Goal: Information Seeking & Learning: Find specific fact

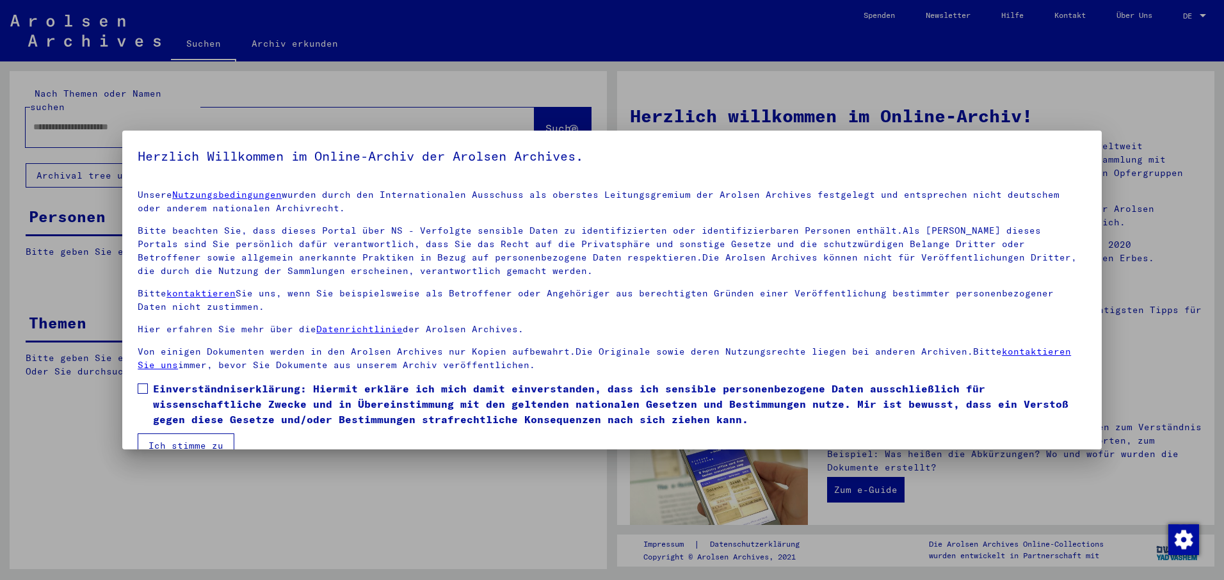
click at [141, 389] on span at bounding box center [143, 389] width 10 height 10
click at [179, 442] on button "Ich stimme zu" at bounding box center [186, 446] width 97 height 24
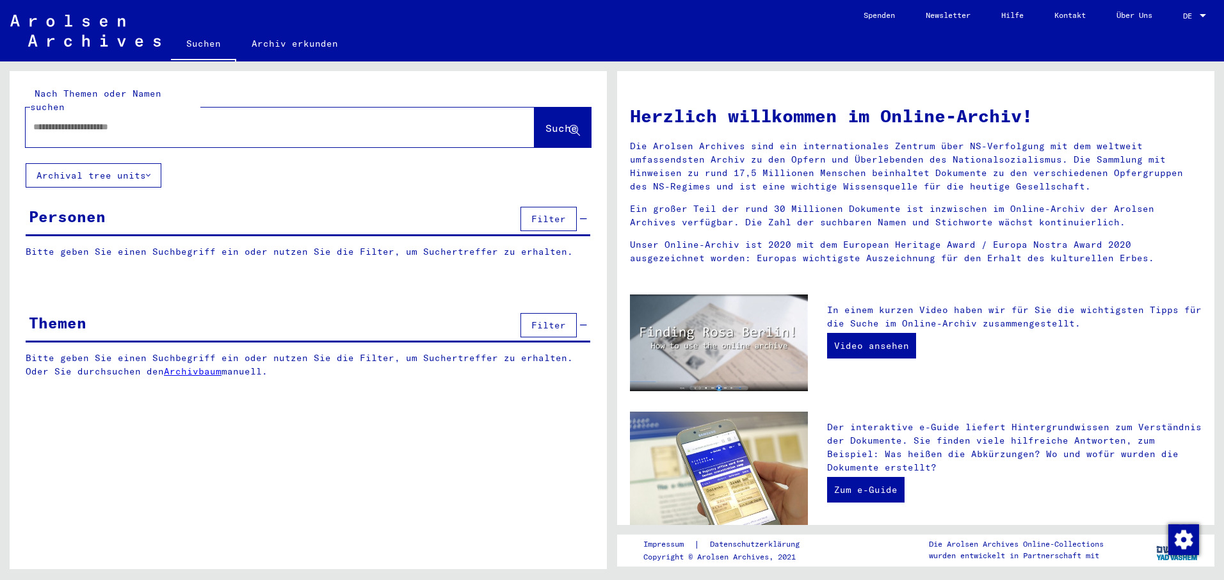
click at [36, 120] on input "text" at bounding box center [264, 126] width 463 height 13
type input "**********"
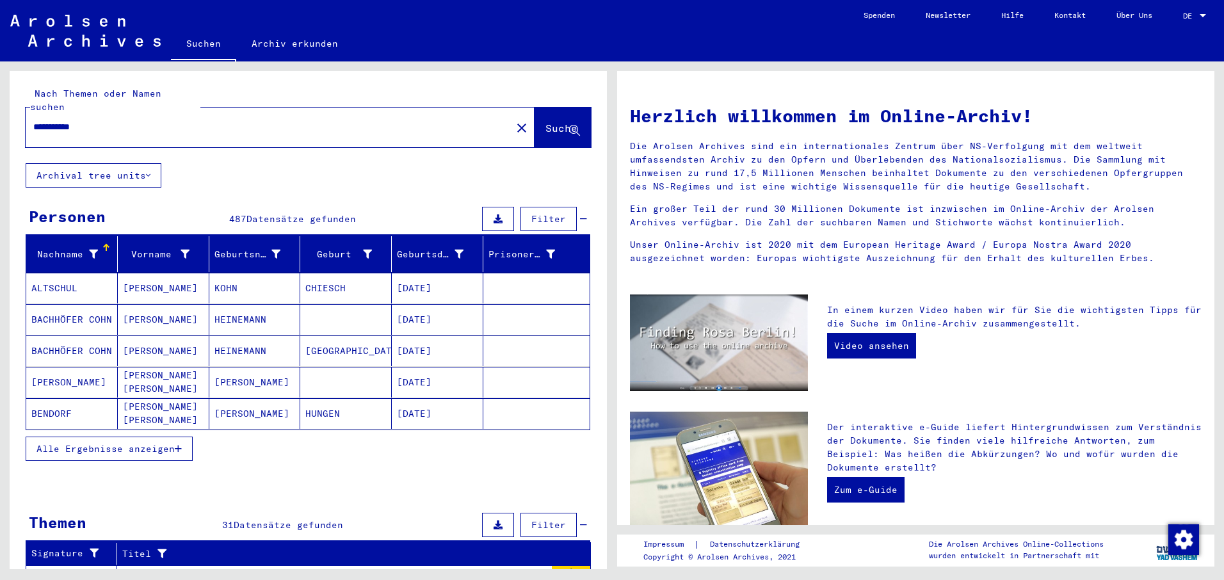
click at [124, 443] on span "Alle Ergebnisse anzeigen" at bounding box center [105, 449] width 138 height 12
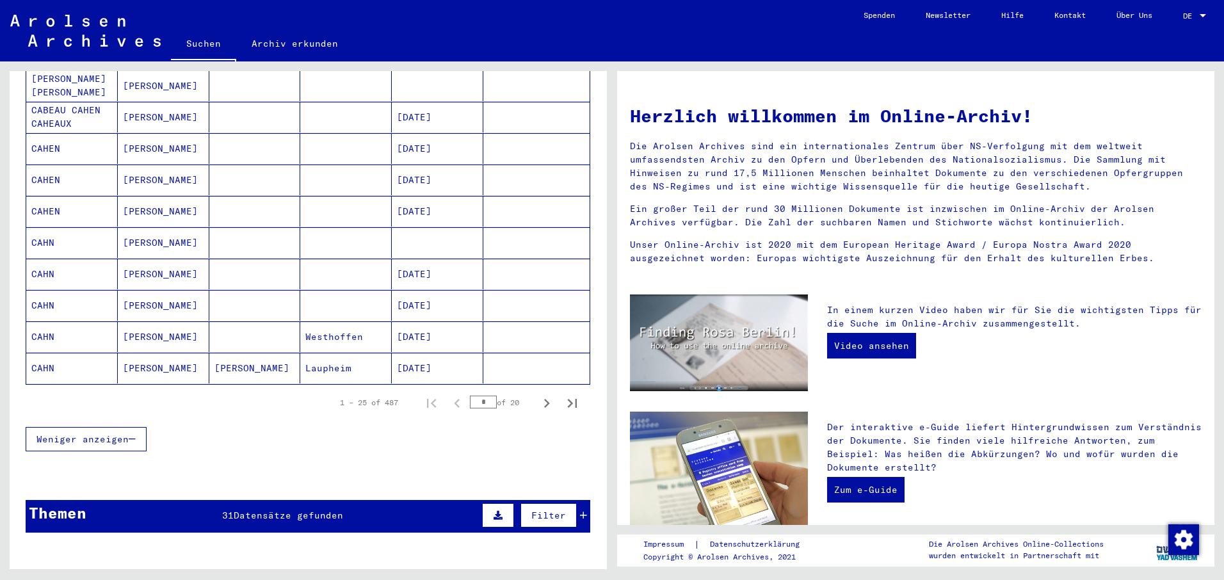
scroll to position [704, 0]
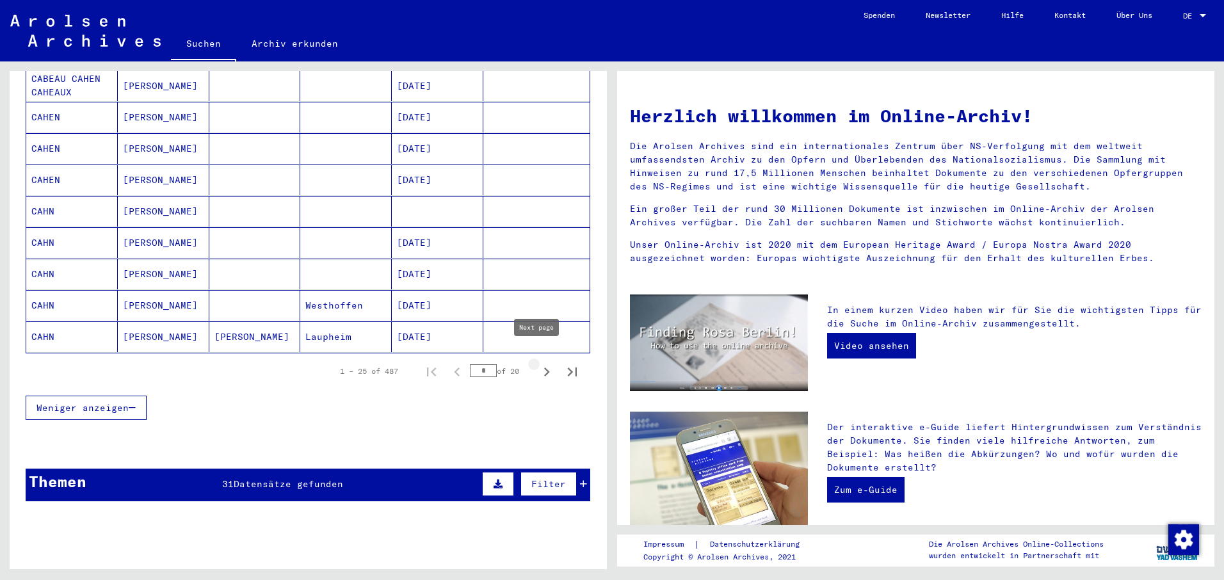
click at [538, 363] on icon "Next page" at bounding box center [547, 372] width 18 height 18
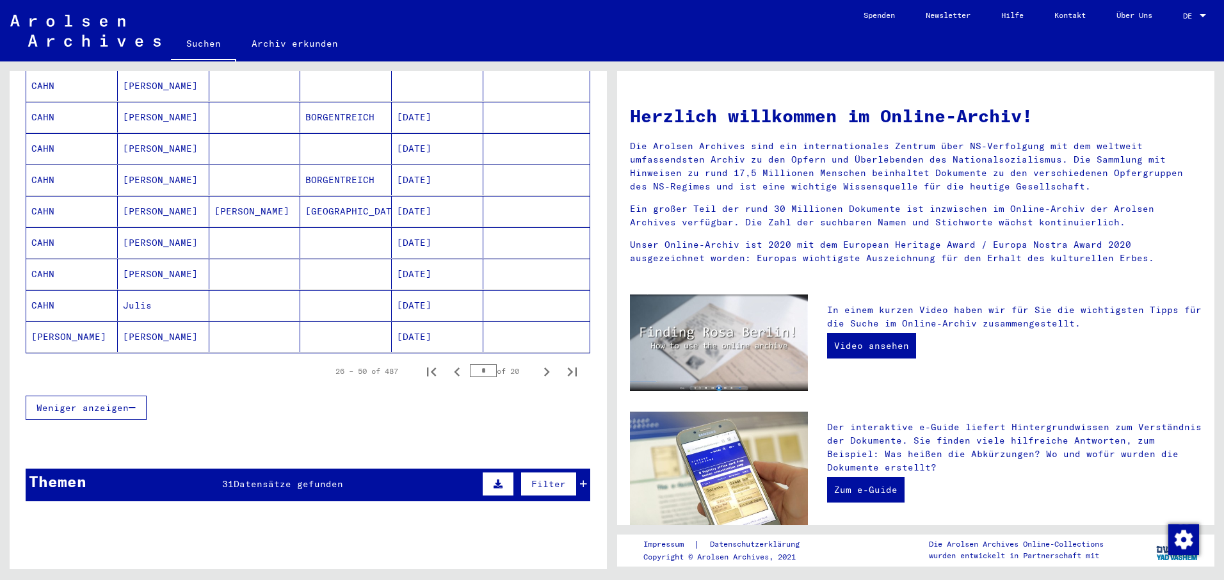
click at [538, 363] on icon "Next page" at bounding box center [547, 372] width 18 height 18
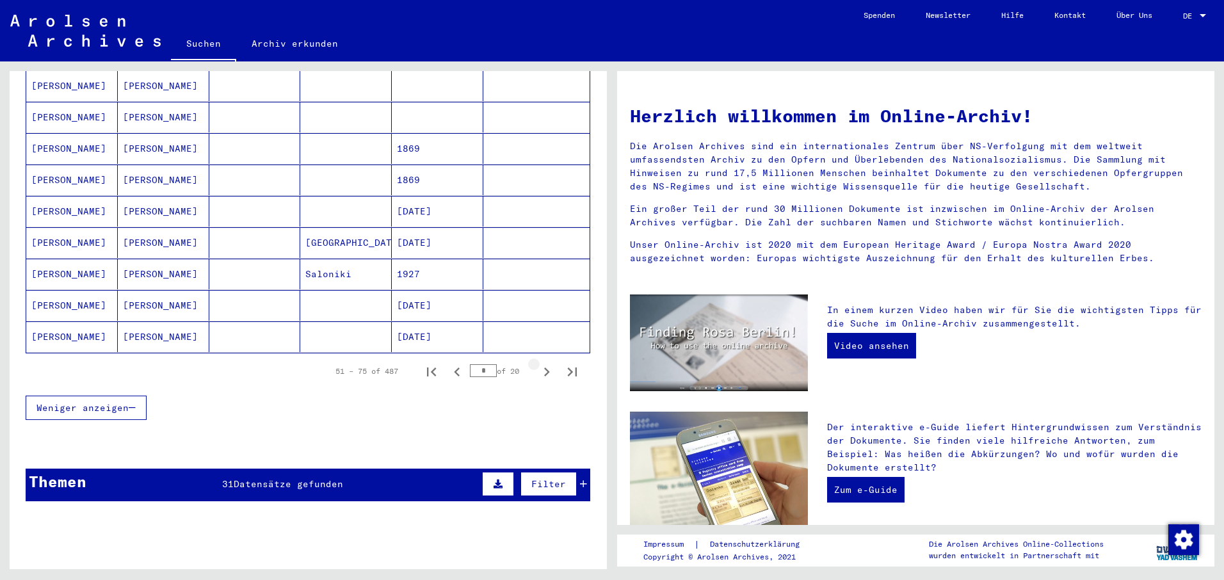
click at [538, 363] on icon "Next page" at bounding box center [547, 372] width 18 height 18
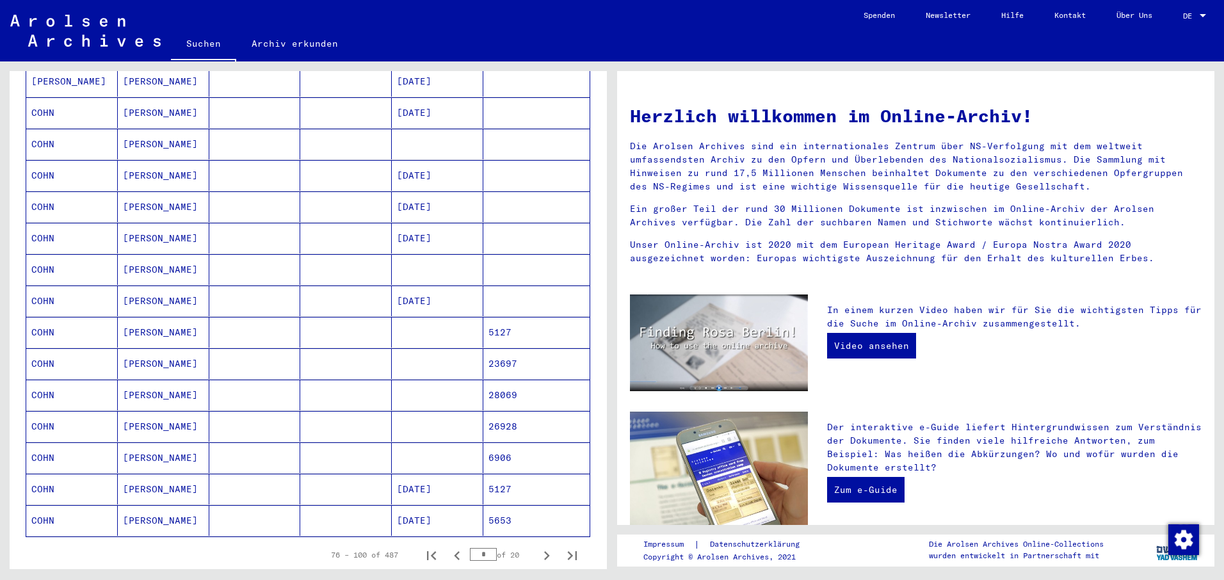
scroll to position [576, 0]
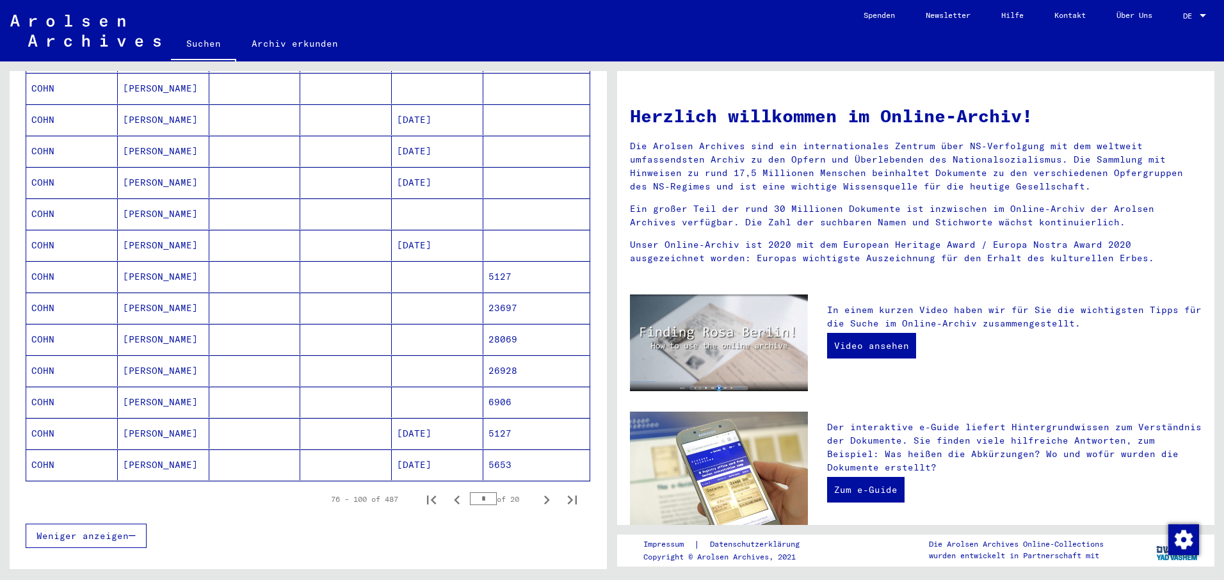
click at [422, 261] on mat-cell at bounding box center [438, 276] width 92 height 31
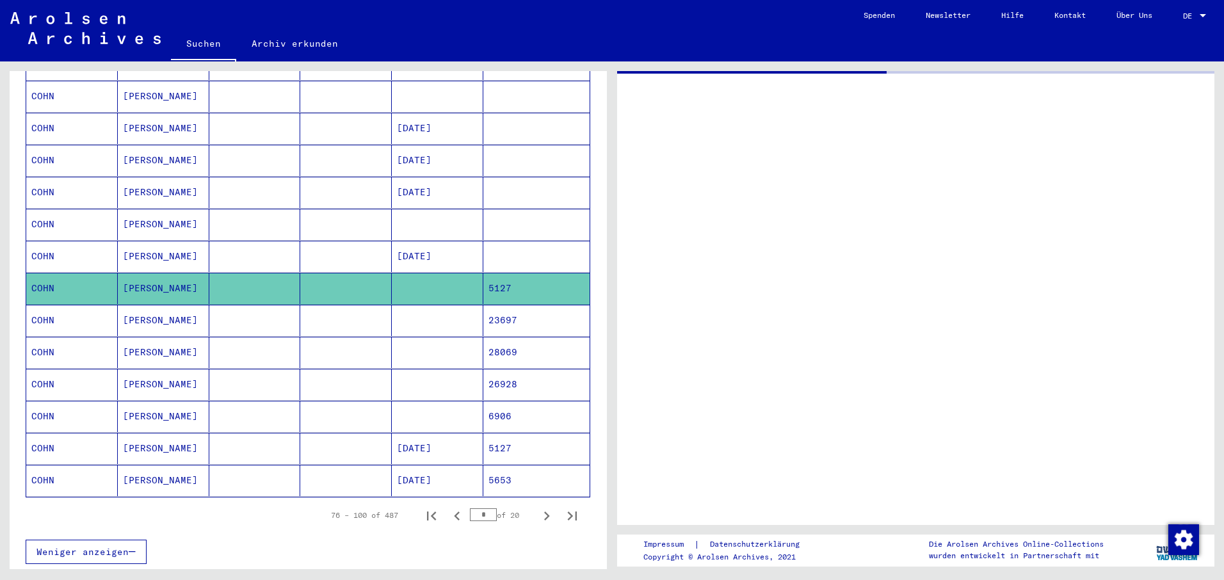
scroll to position [584, 0]
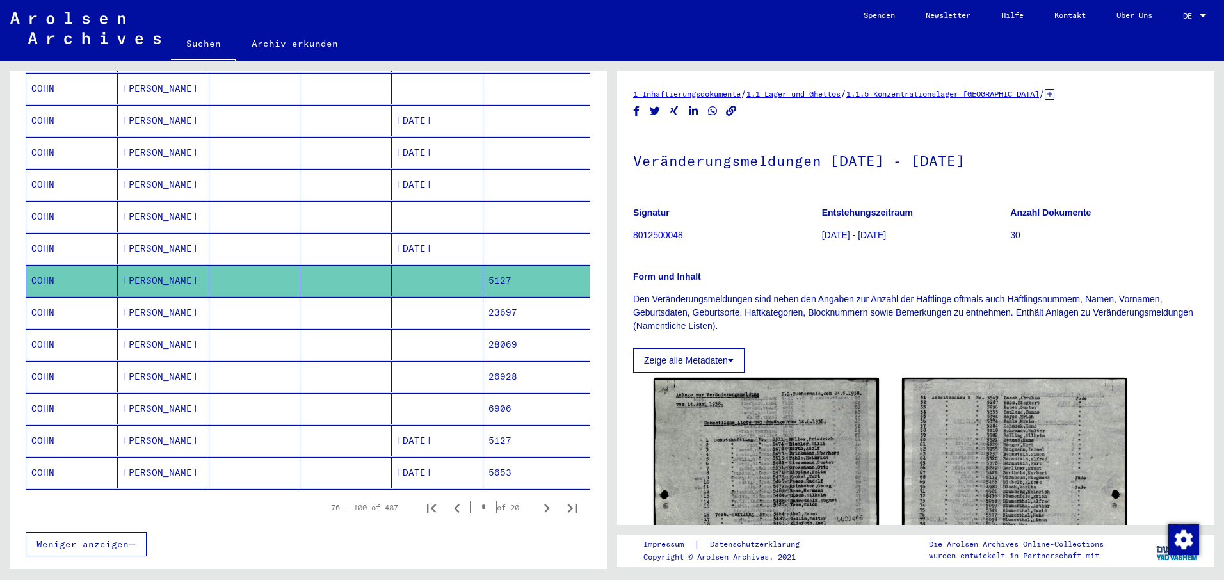
click at [417, 297] on mat-cell at bounding box center [438, 312] width 92 height 31
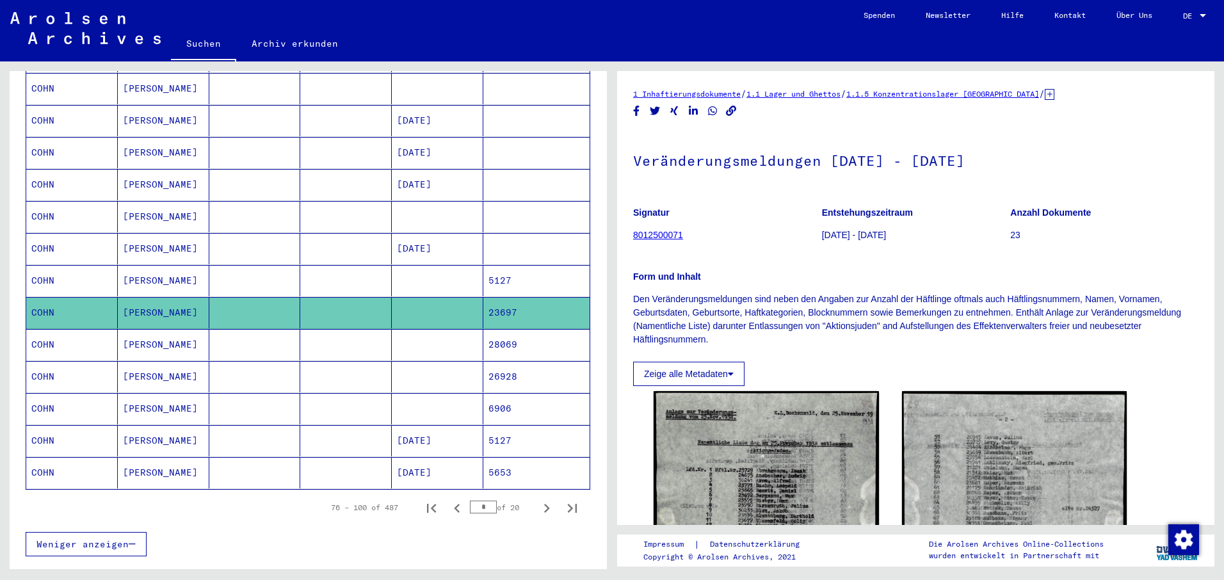
click at [410, 329] on mat-cell at bounding box center [438, 344] width 92 height 31
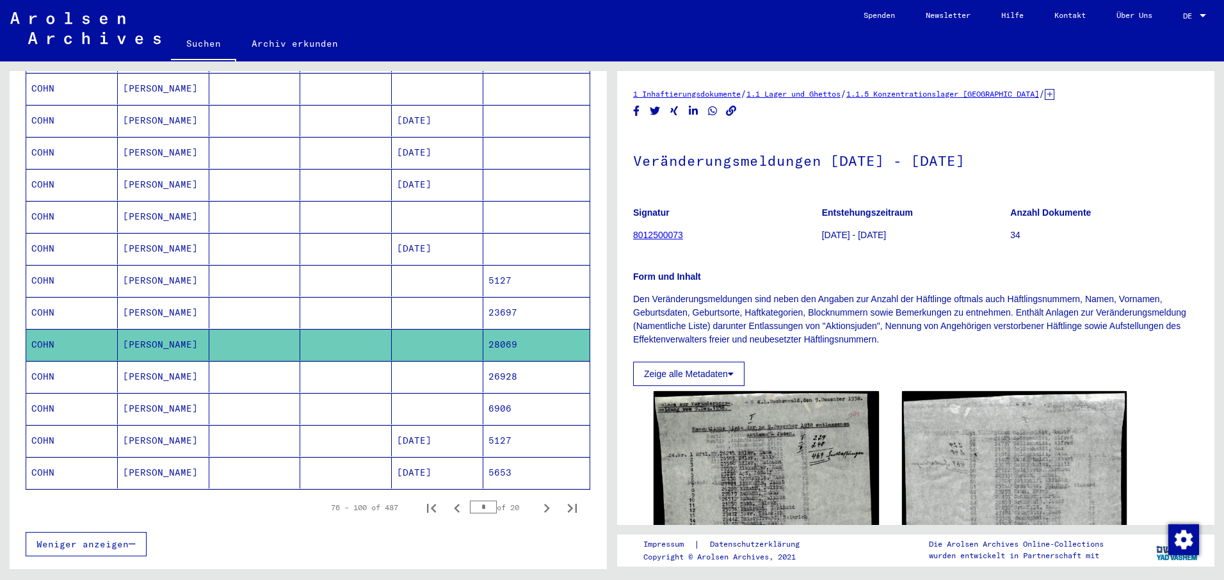
click at [403, 361] on mat-cell at bounding box center [438, 376] width 92 height 31
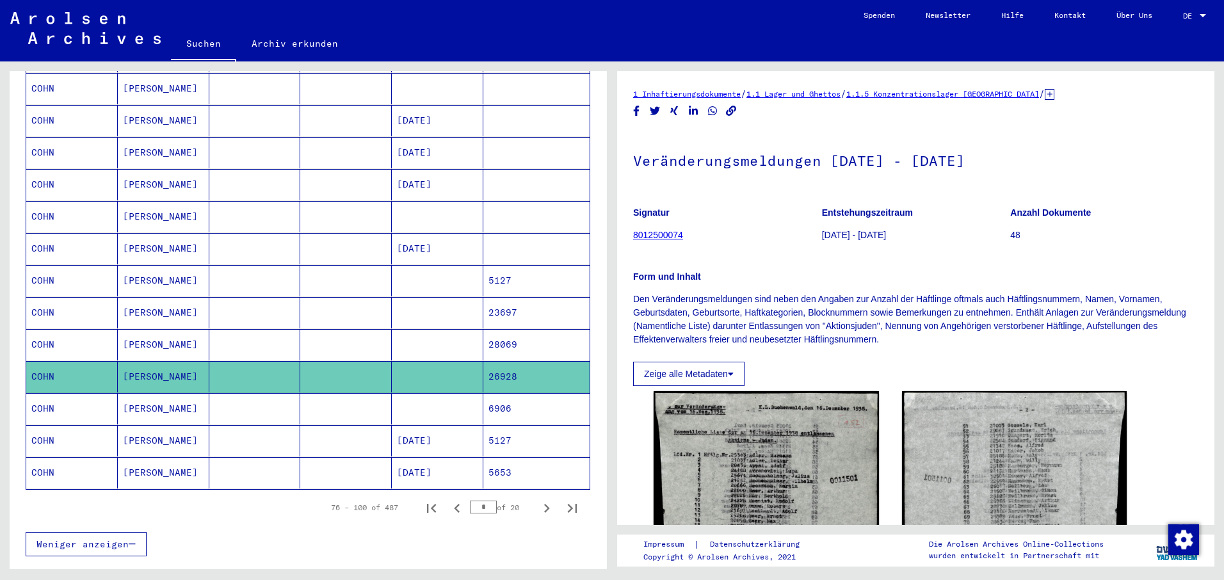
click at [413, 393] on mat-cell at bounding box center [438, 408] width 92 height 31
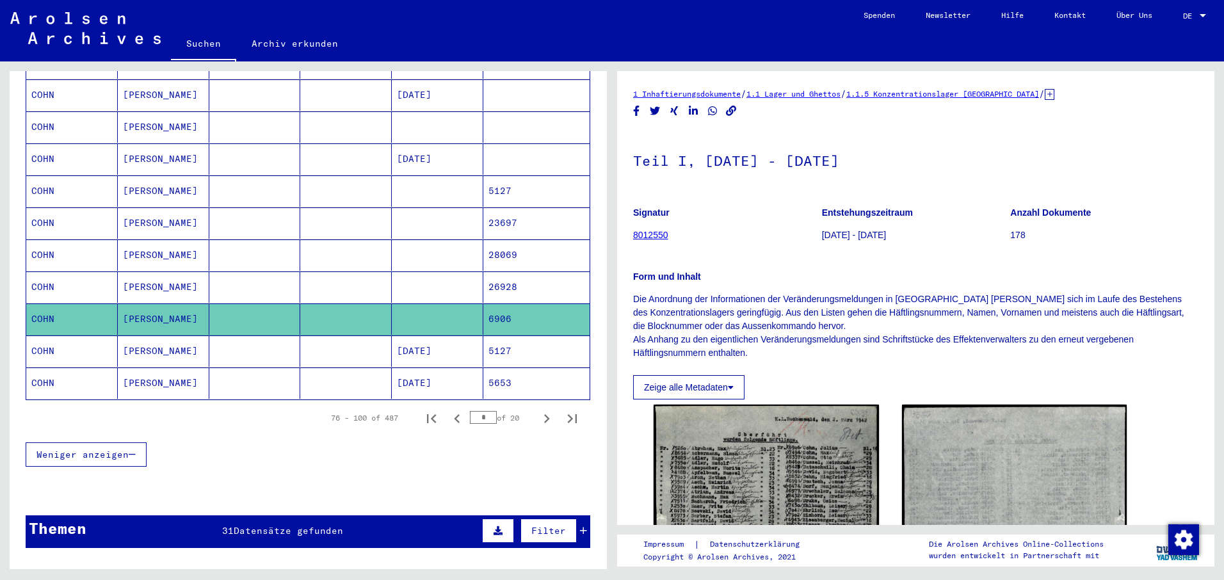
scroll to position [712, 0]
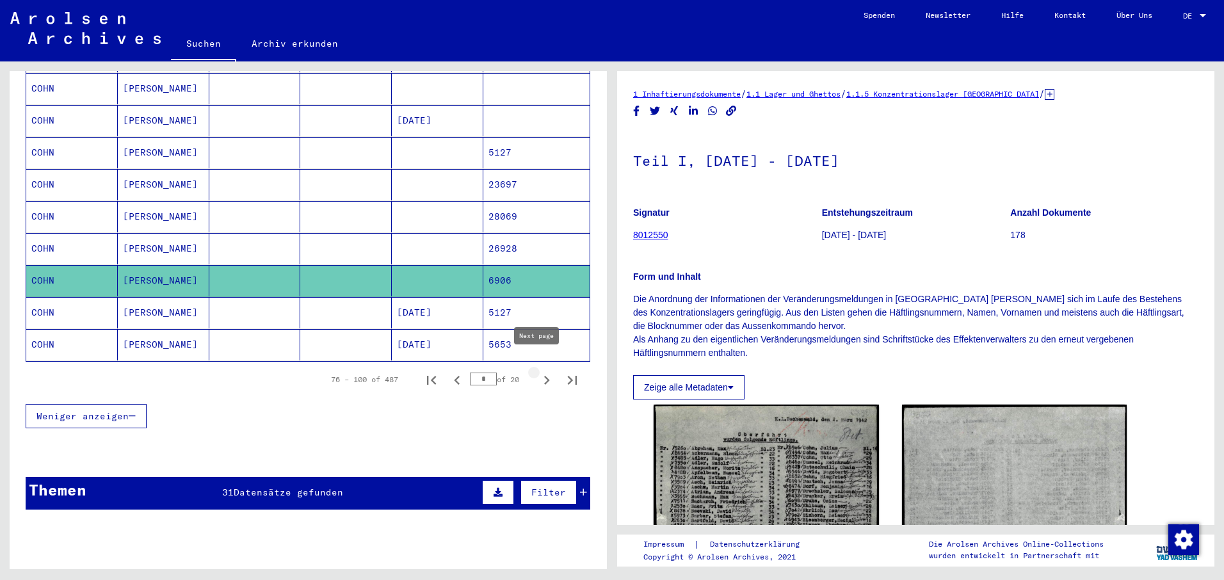
click at [539, 371] on icon "Next page" at bounding box center [547, 380] width 18 height 18
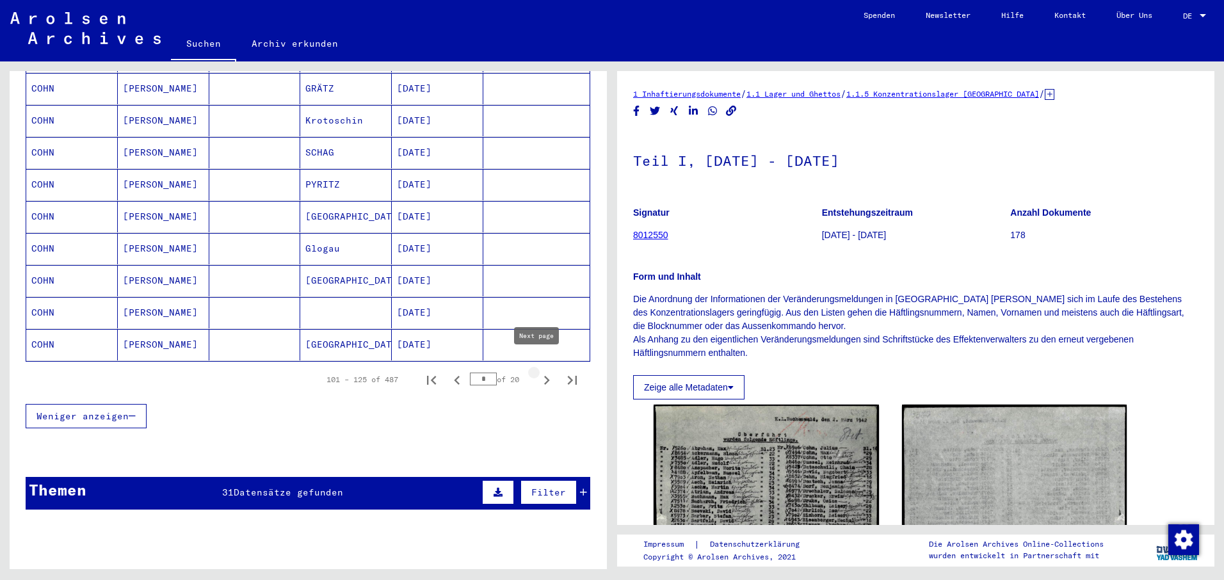
click at [538, 371] on icon "Next page" at bounding box center [547, 380] width 18 height 18
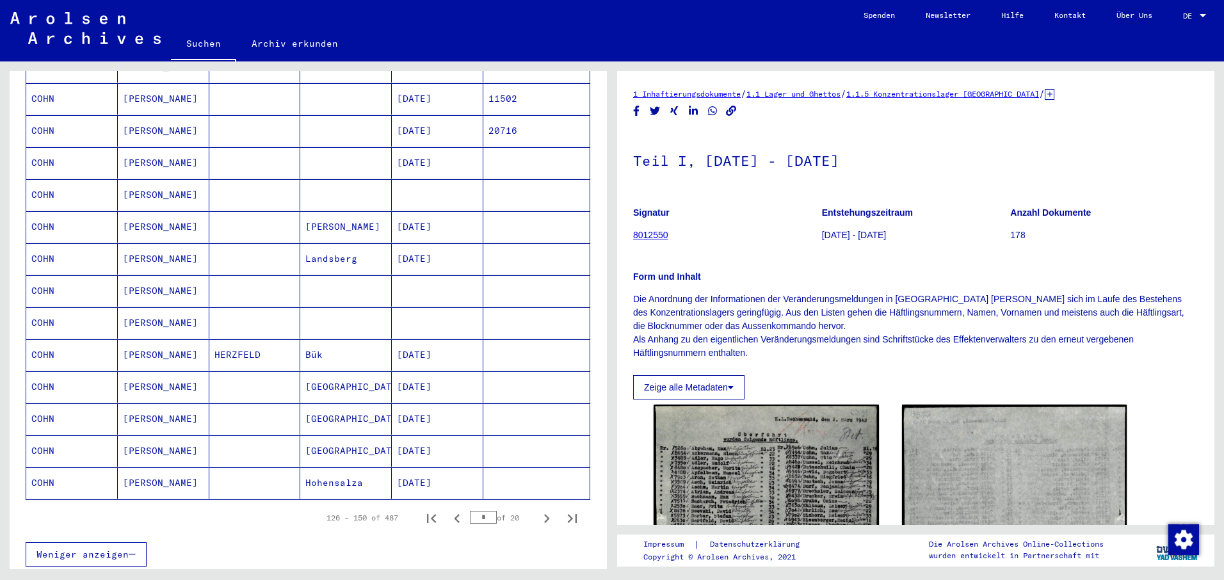
scroll to position [584, 0]
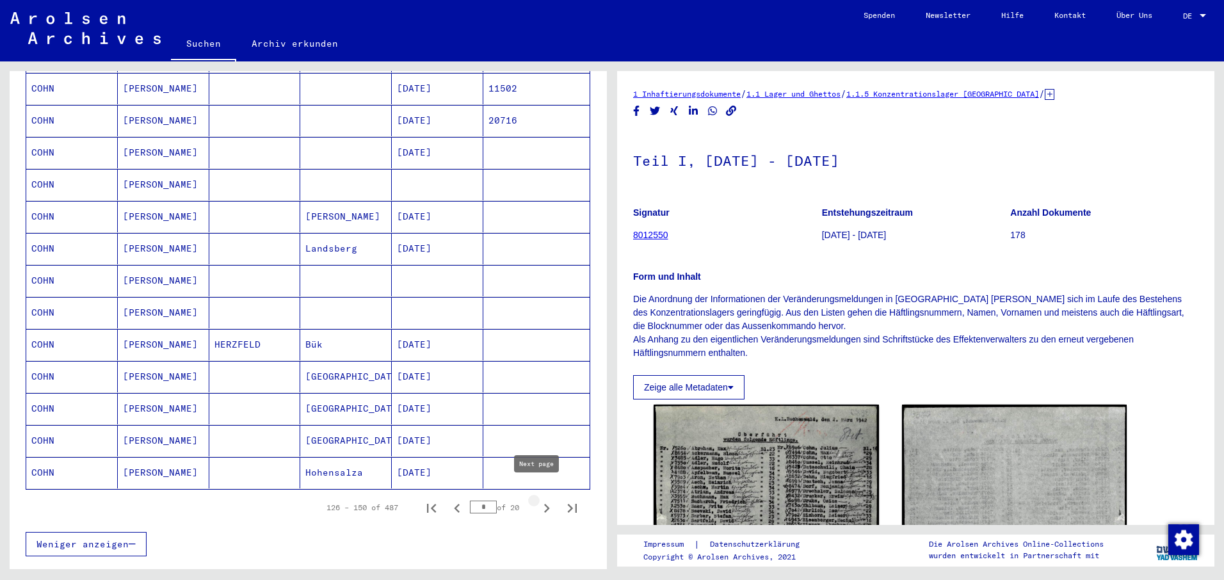
click at [544, 504] on icon "Next page" at bounding box center [547, 508] width 6 height 9
type input "*"
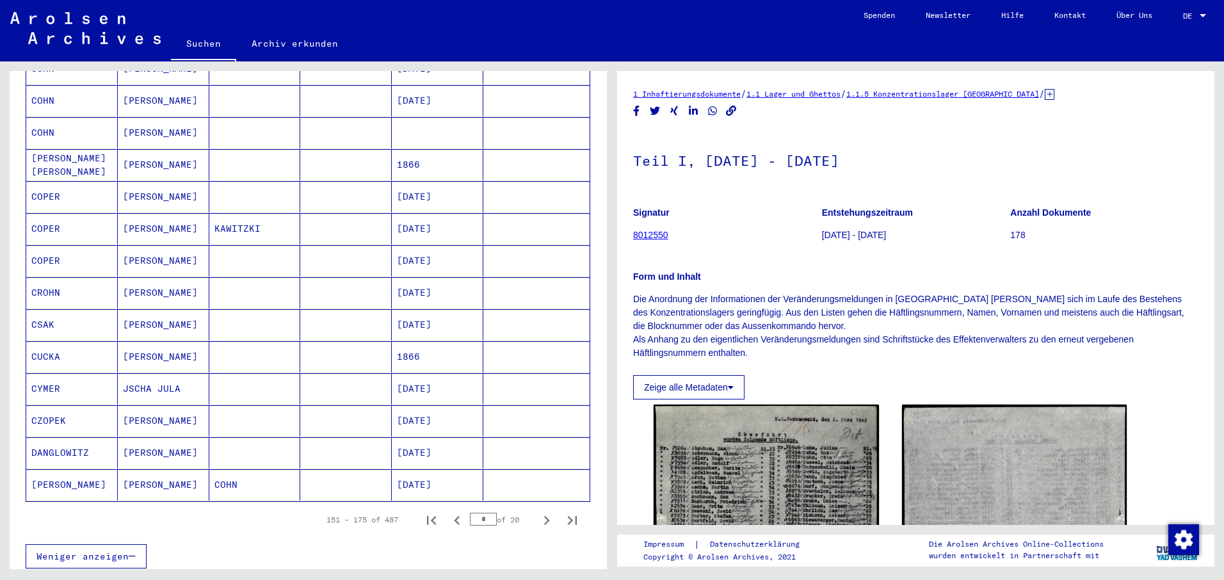
scroll to position [712, 0]
